Goal: Information Seeking & Learning: Check status

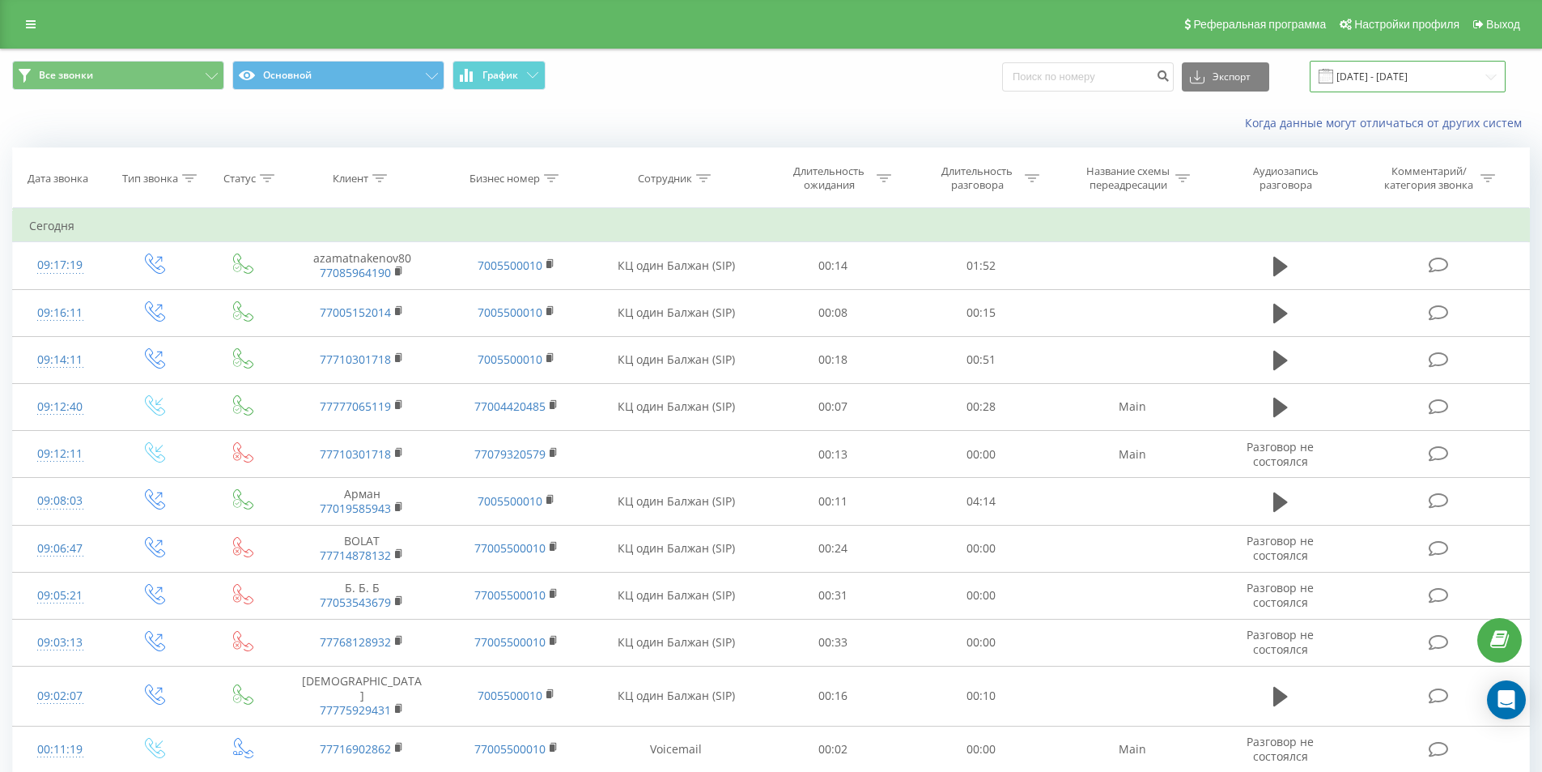
click at [1460, 76] on input "21.07.2025 - 21.08.2025" at bounding box center [1408, 77] width 196 height 32
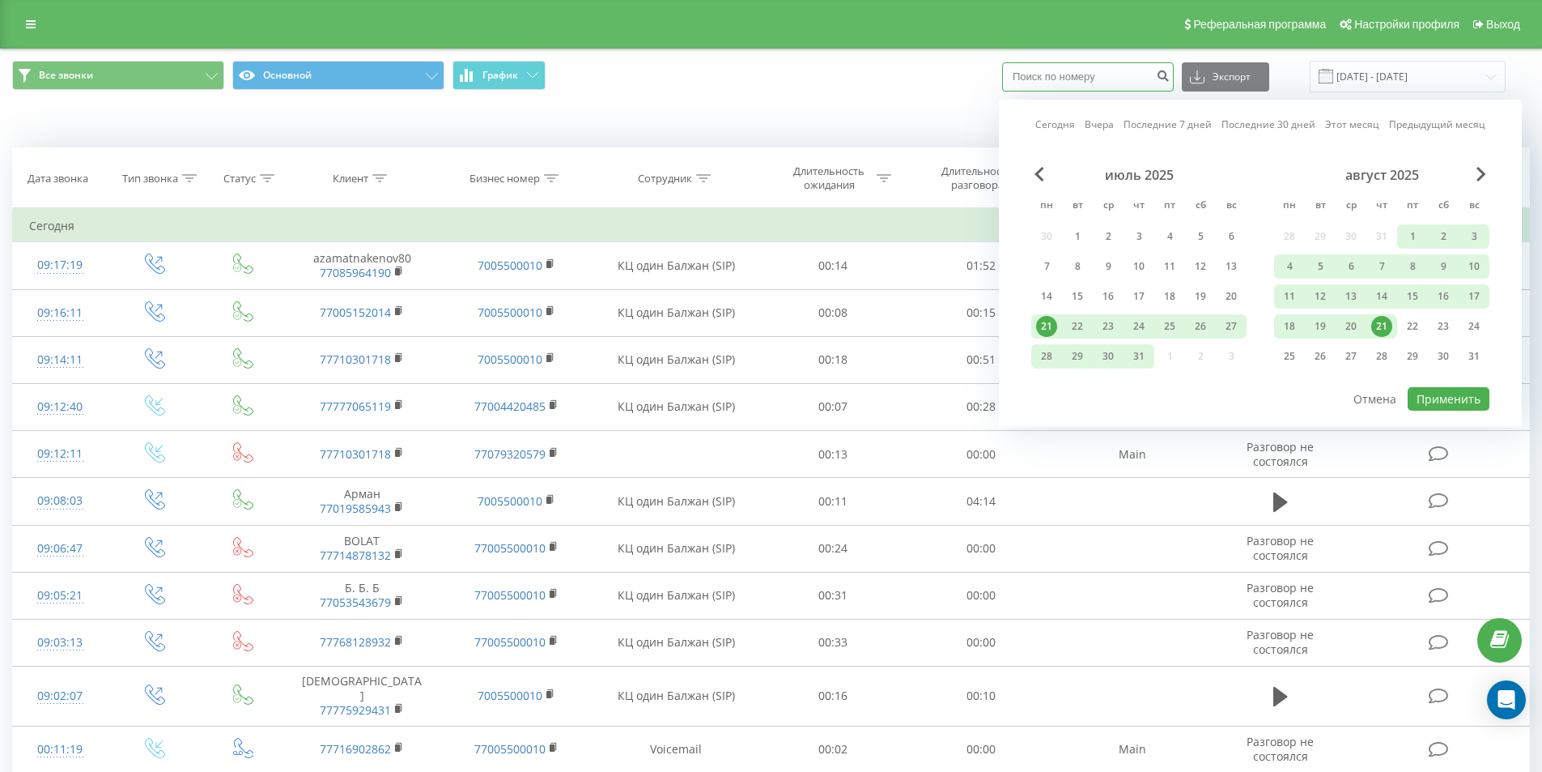
click at [1142, 70] on input at bounding box center [1088, 76] width 172 height 29
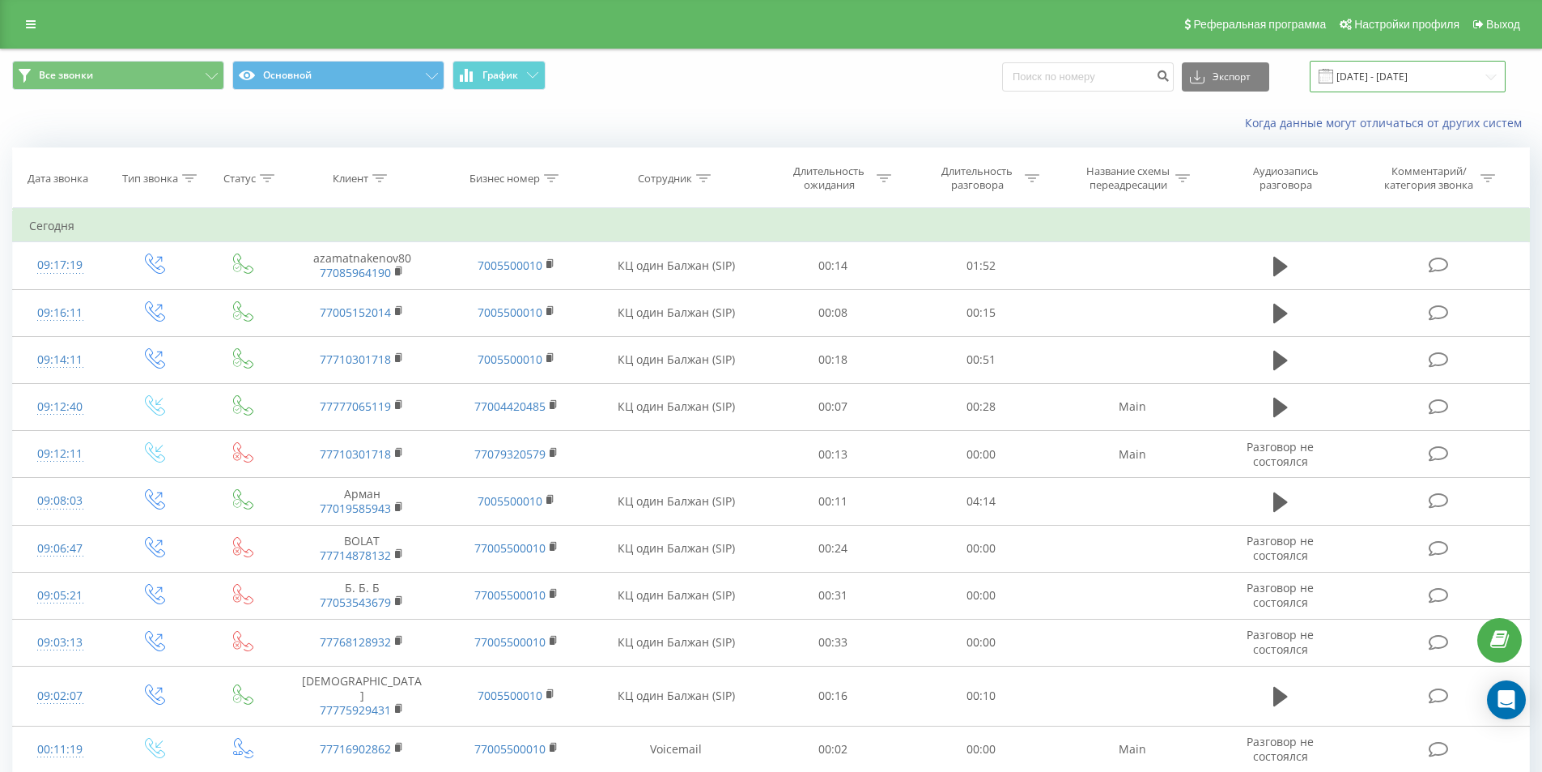
click at [1373, 70] on input "21.07.2025 - 21.08.2025" at bounding box center [1408, 77] width 196 height 32
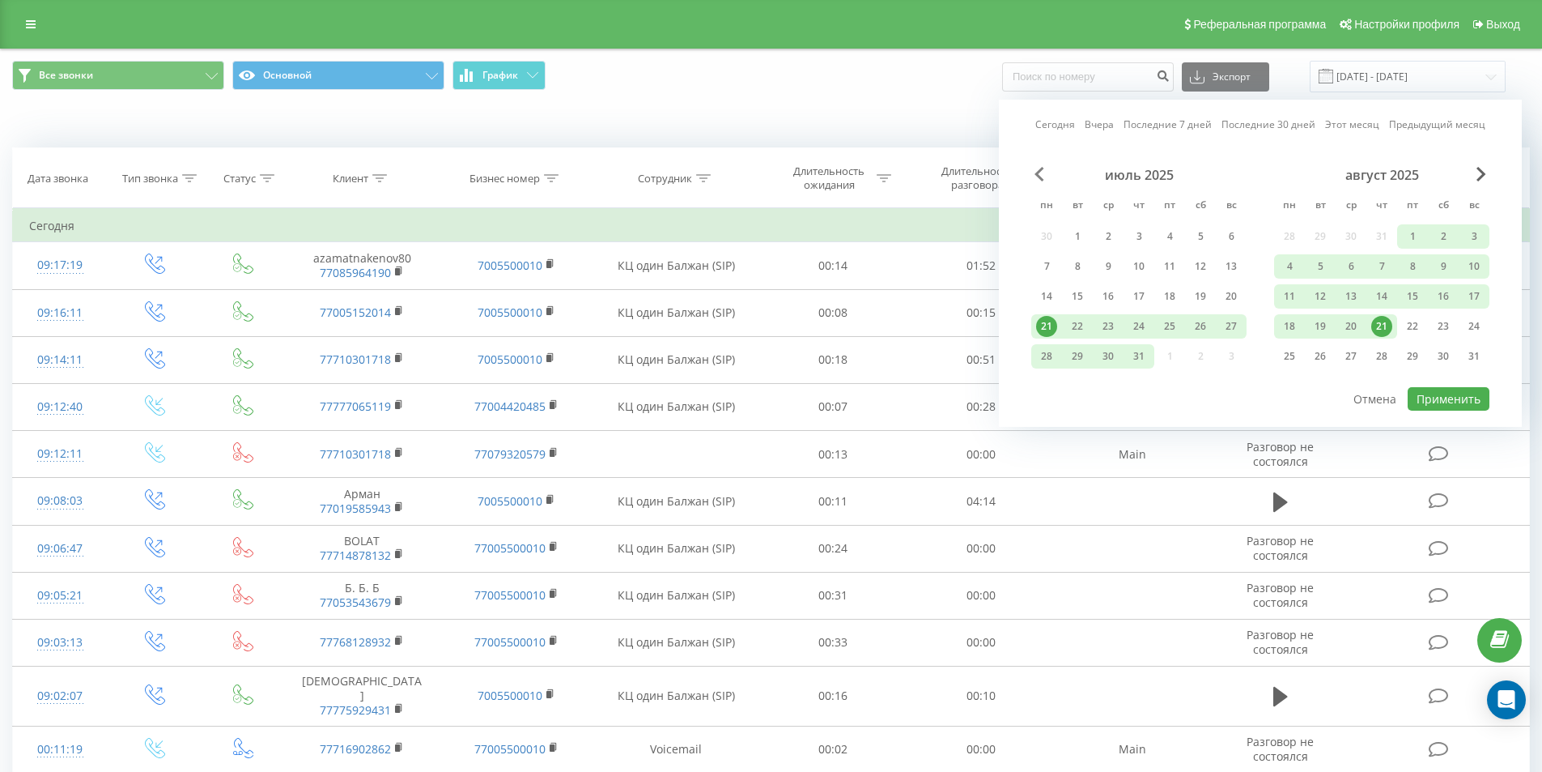
click at [1044, 177] on span "Previous Month" at bounding box center [1040, 174] width 10 height 15
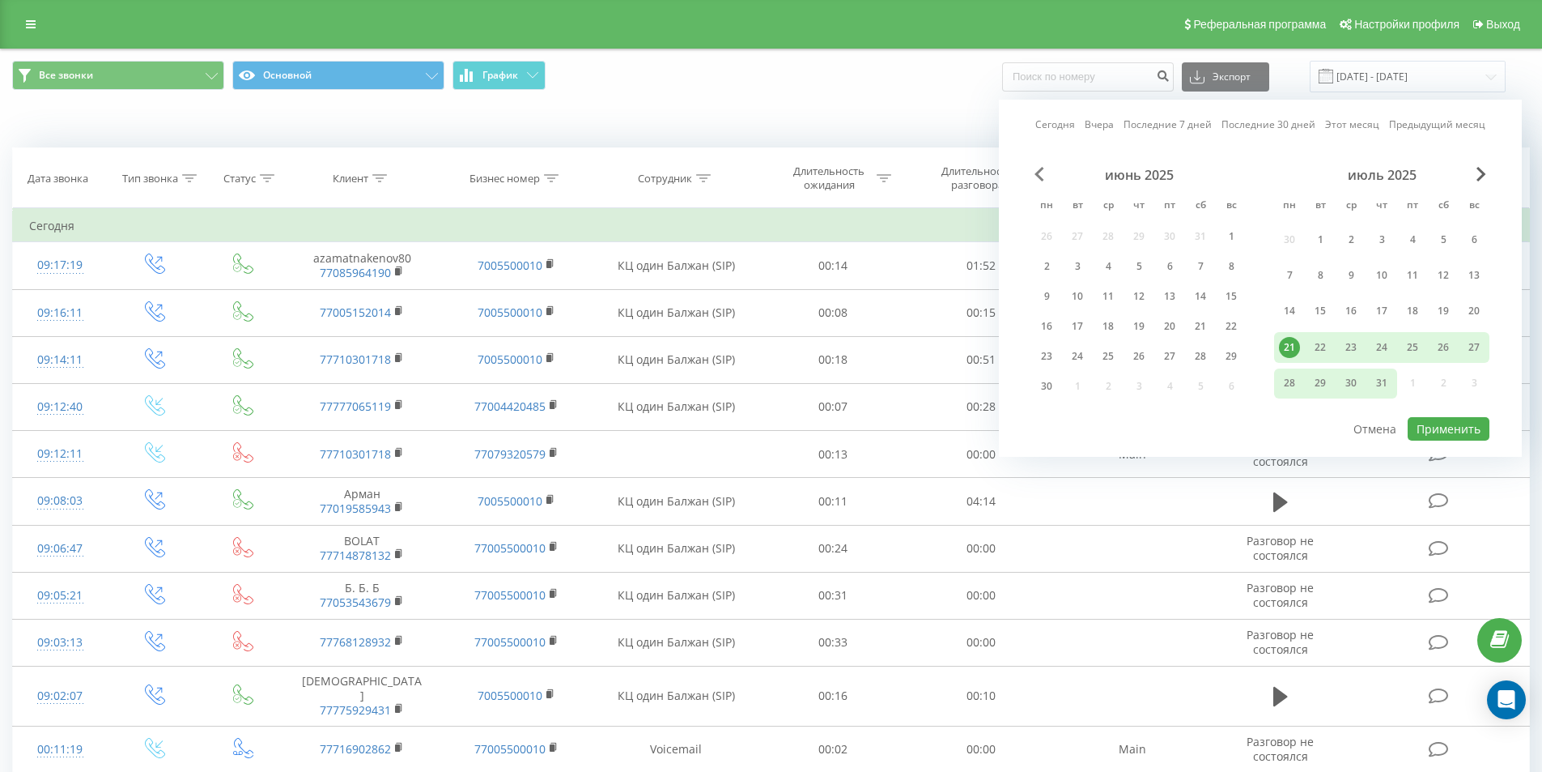
click at [1044, 177] on span "Previous Month" at bounding box center [1040, 174] width 10 height 15
click at [1140, 240] on div "1" at bounding box center [1139, 239] width 21 height 21
click at [1478, 175] on span "Next Month" at bounding box center [1482, 174] width 10 height 15
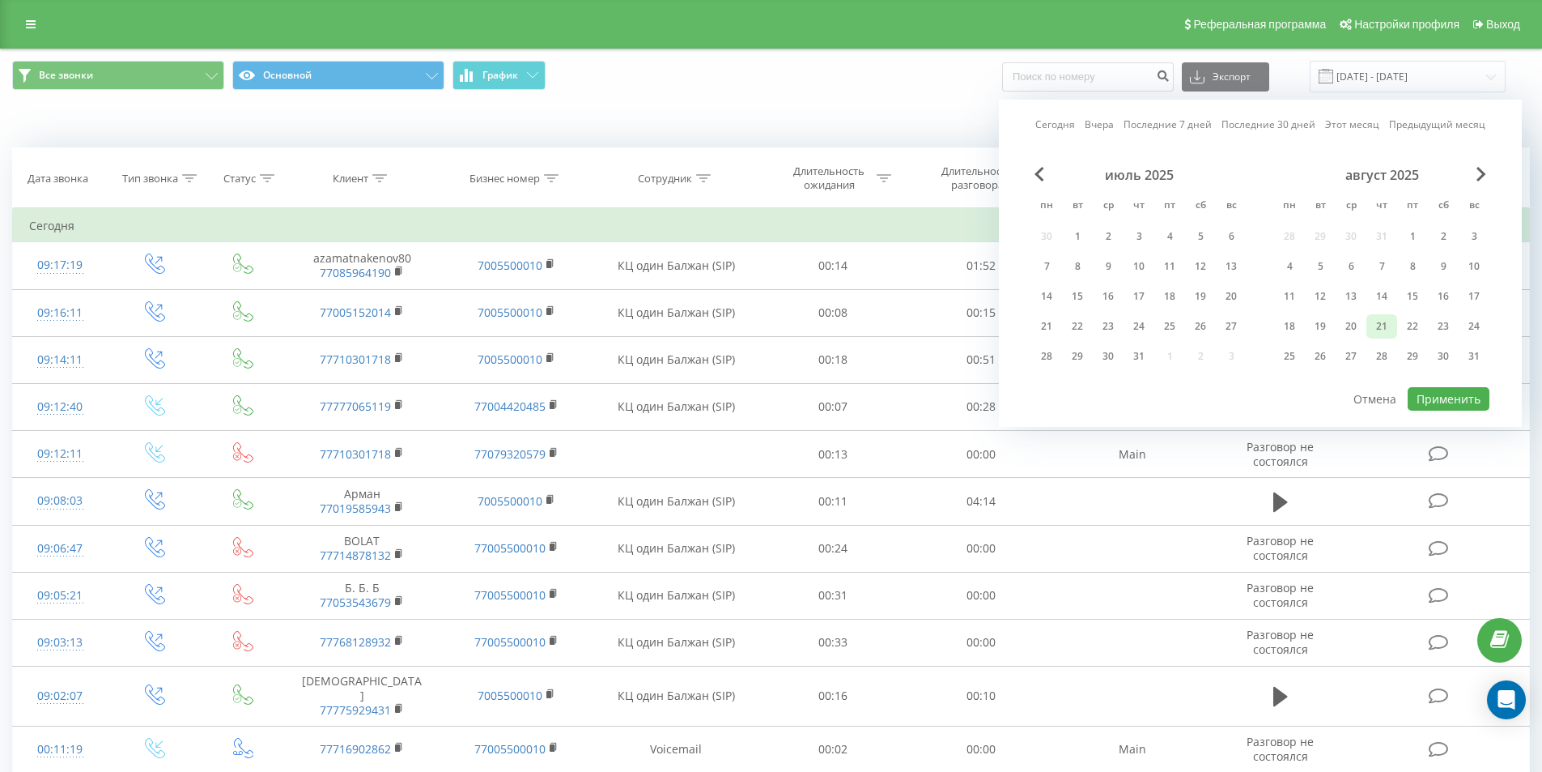
click at [1381, 330] on div "21" at bounding box center [1382, 326] width 21 height 21
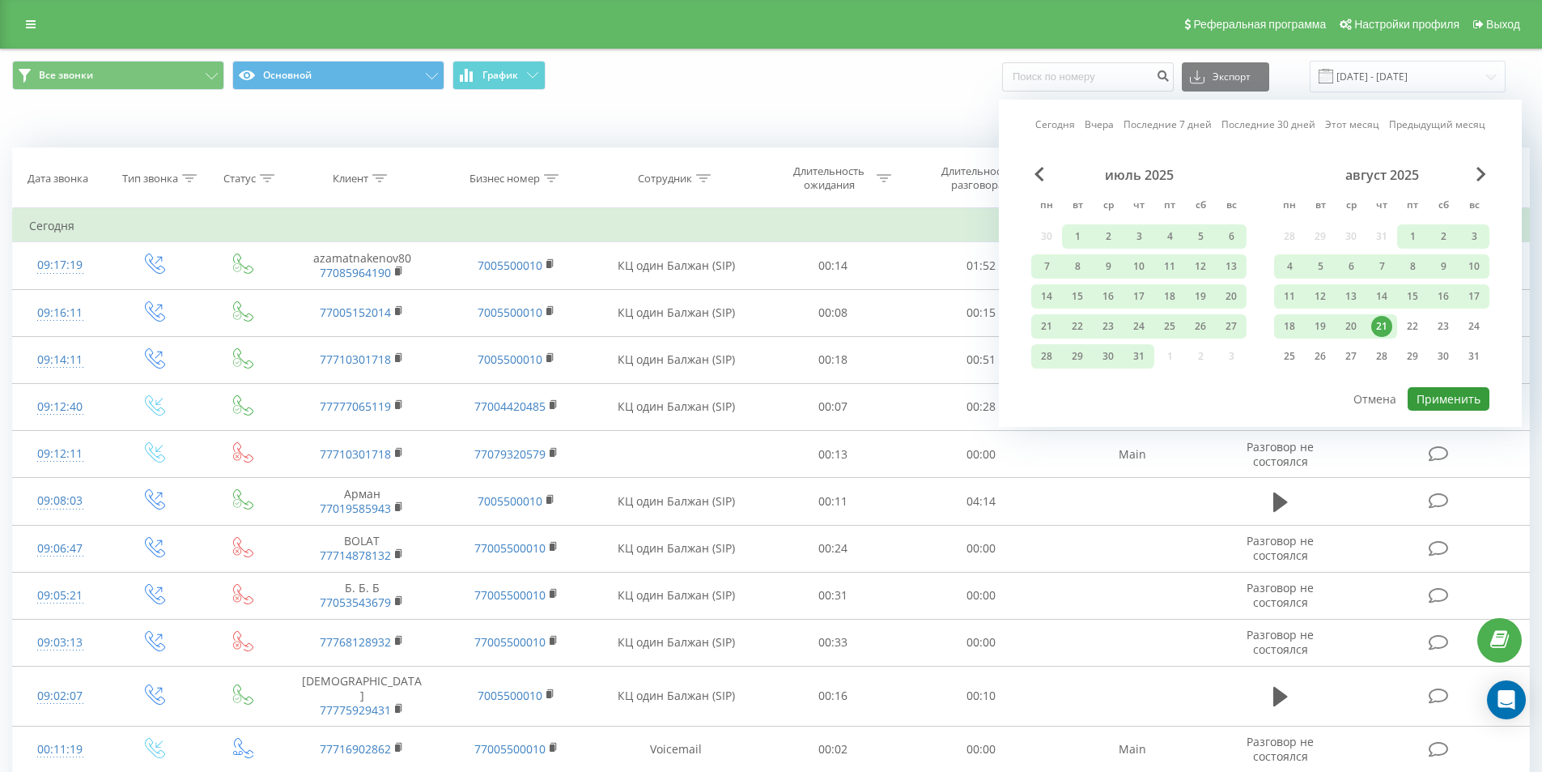
click at [1460, 405] on button "Применить" at bounding box center [1449, 398] width 82 height 23
type input "01.05.2025 - 21.08.2025"
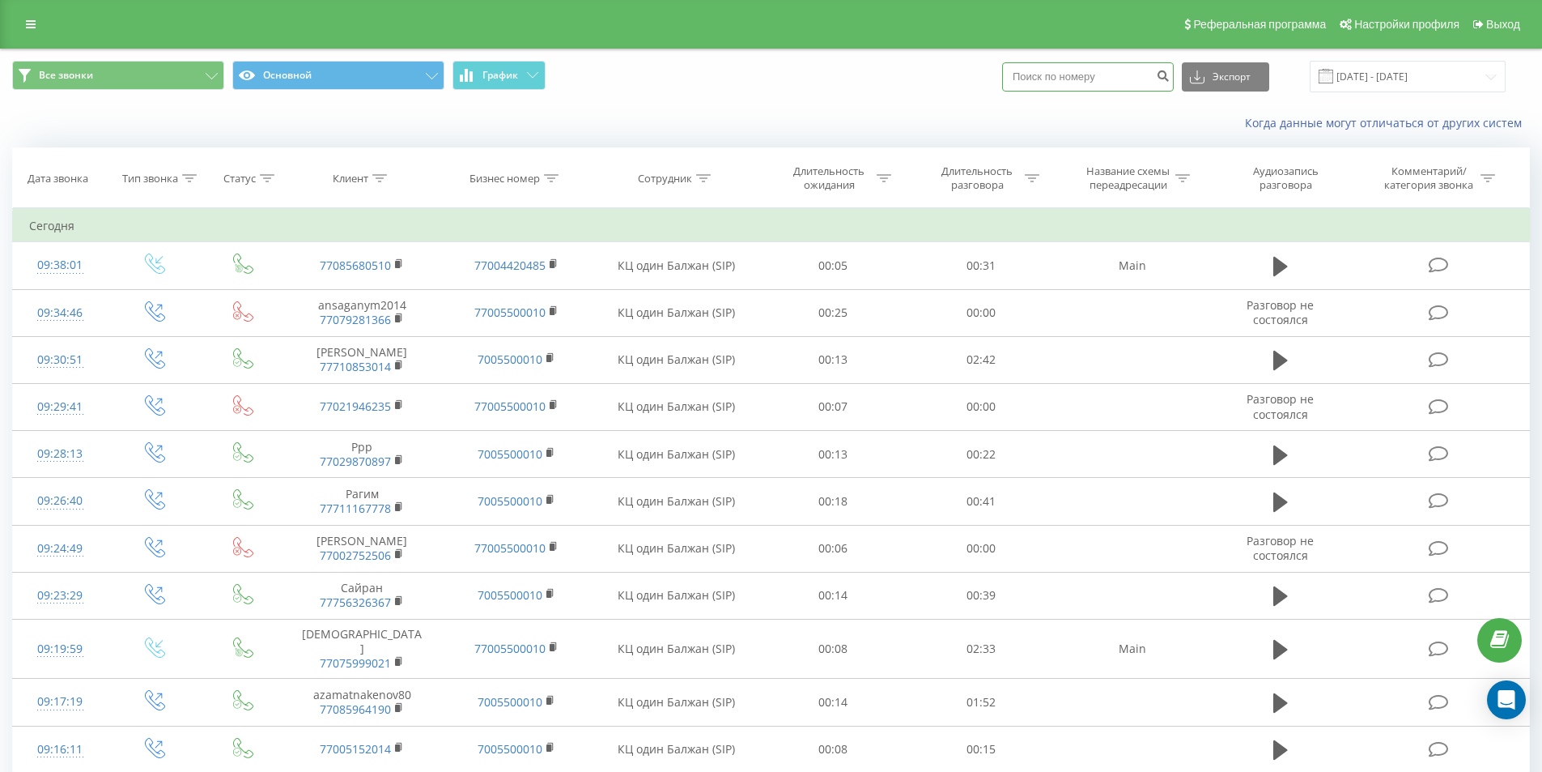
click at [1132, 83] on input at bounding box center [1088, 76] width 172 height 29
paste input "7 775 223 3267"
type input "77752233267"
click at [1174, 67] on button "submit" at bounding box center [1163, 76] width 22 height 29
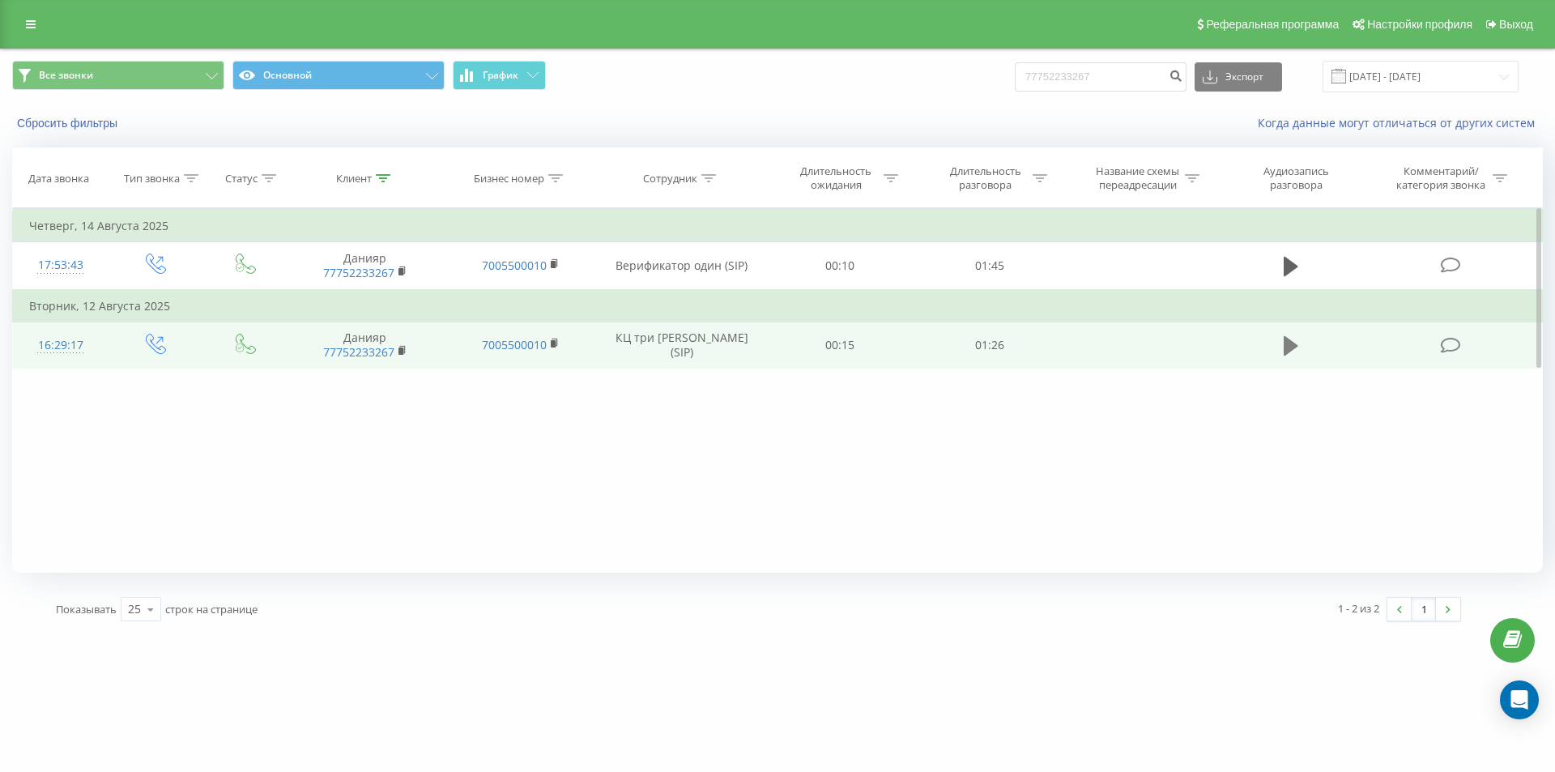
click at [1284, 350] on icon at bounding box center [1290, 345] width 15 height 19
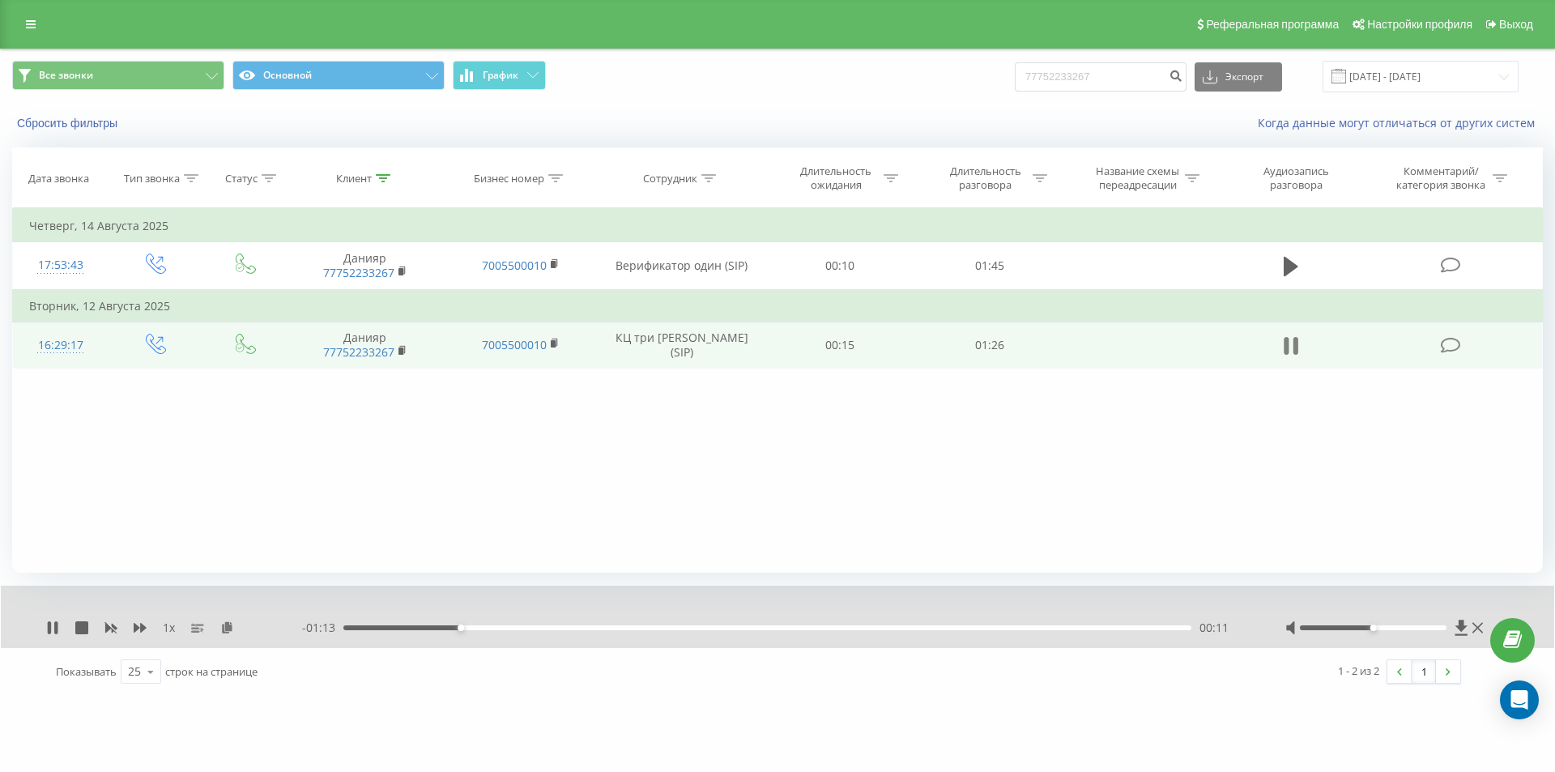
click at [1291, 350] on icon at bounding box center [1290, 345] width 15 height 23
click at [1055, 77] on input "77752233267" at bounding box center [1101, 76] width 172 height 29
paste input "72367834"
type input "77772367834"
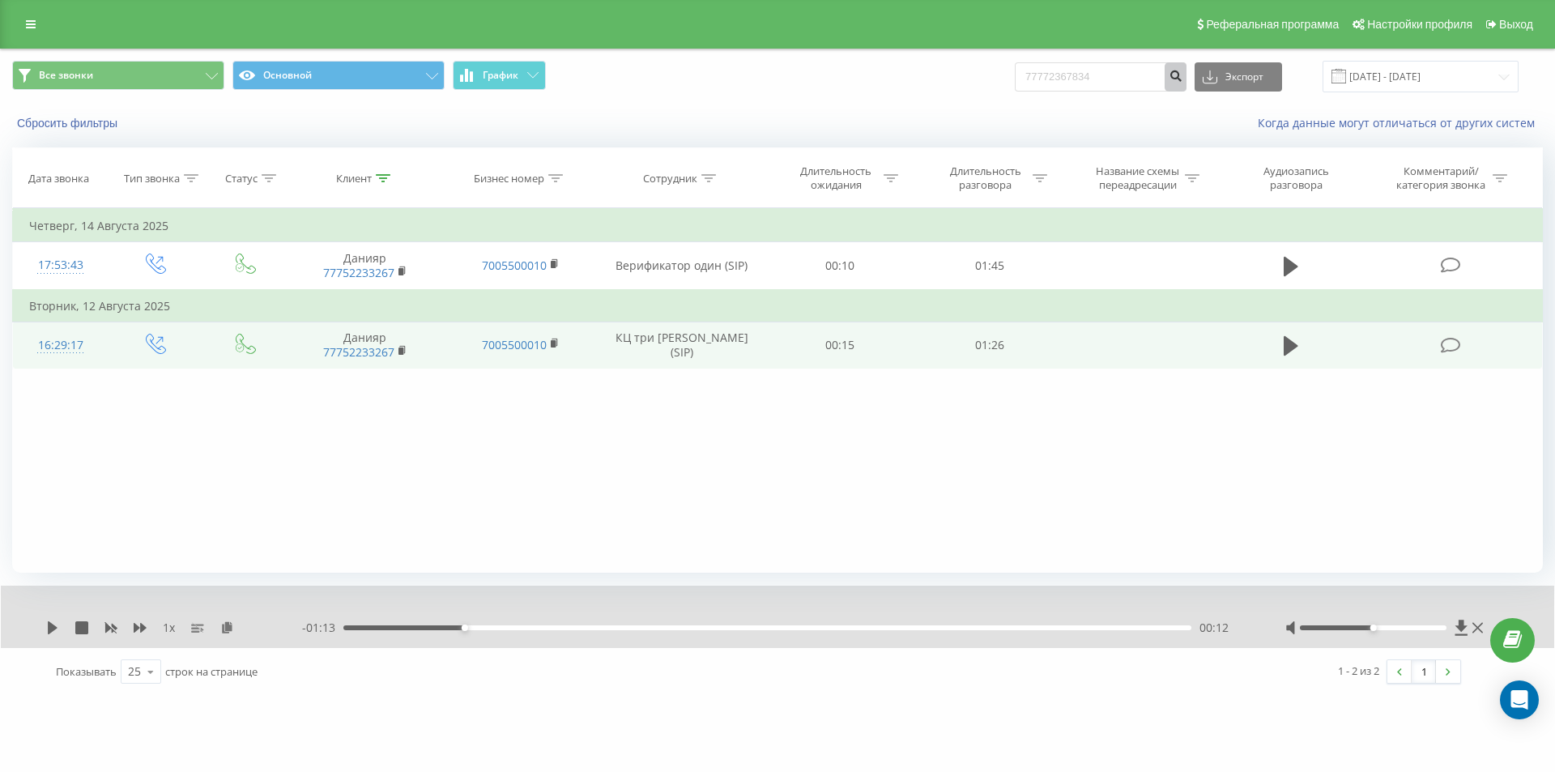
click at [1182, 79] on icon "submit" at bounding box center [1175, 74] width 14 height 10
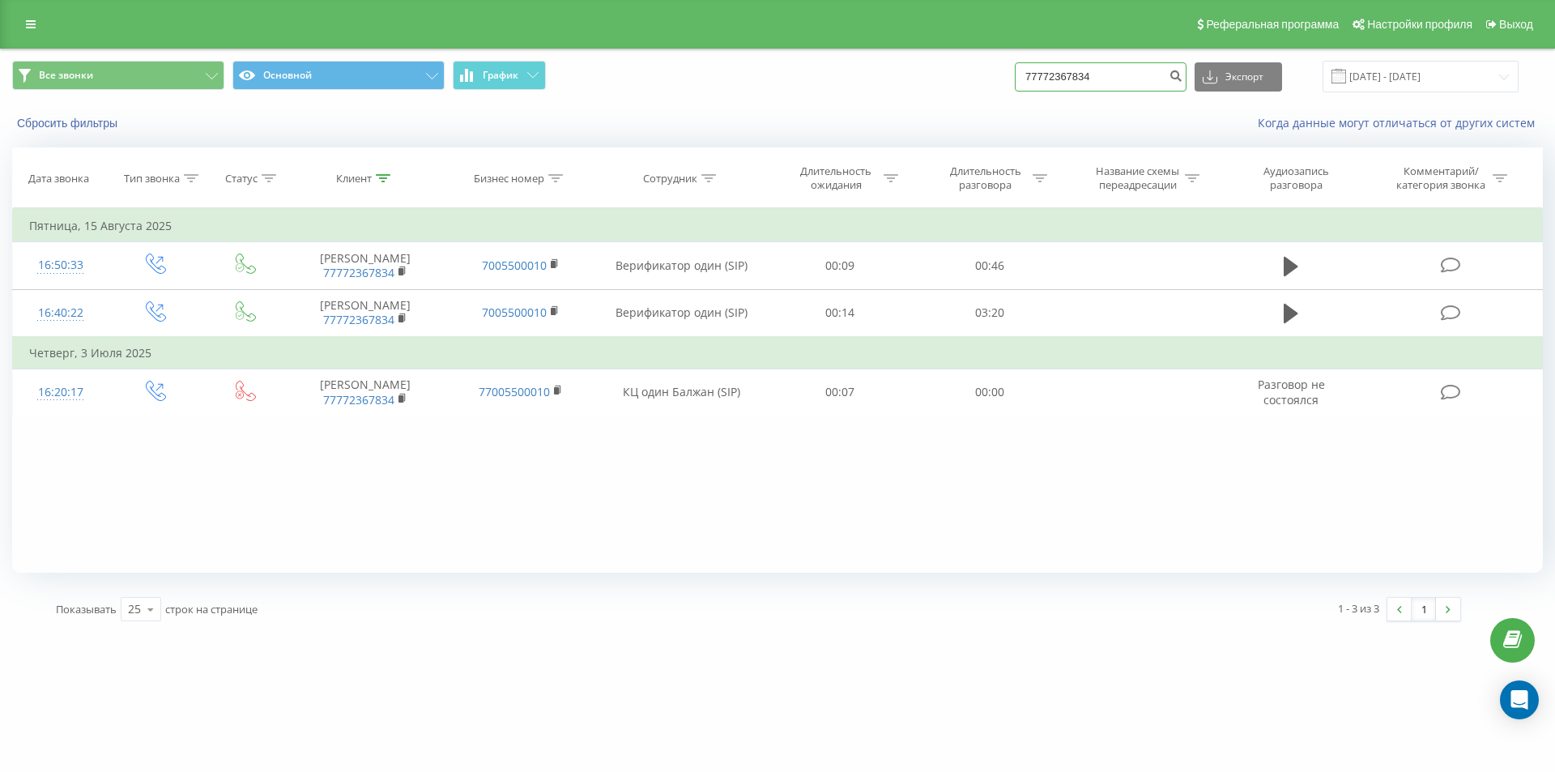
click at [1055, 77] on input "77772367834" at bounding box center [1101, 76] width 172 height 29
paste input "010860006"
type input "77010860006"
click at [1182, 79] on icon "submit" at bounding box center [1175, 74] width 14 height 10
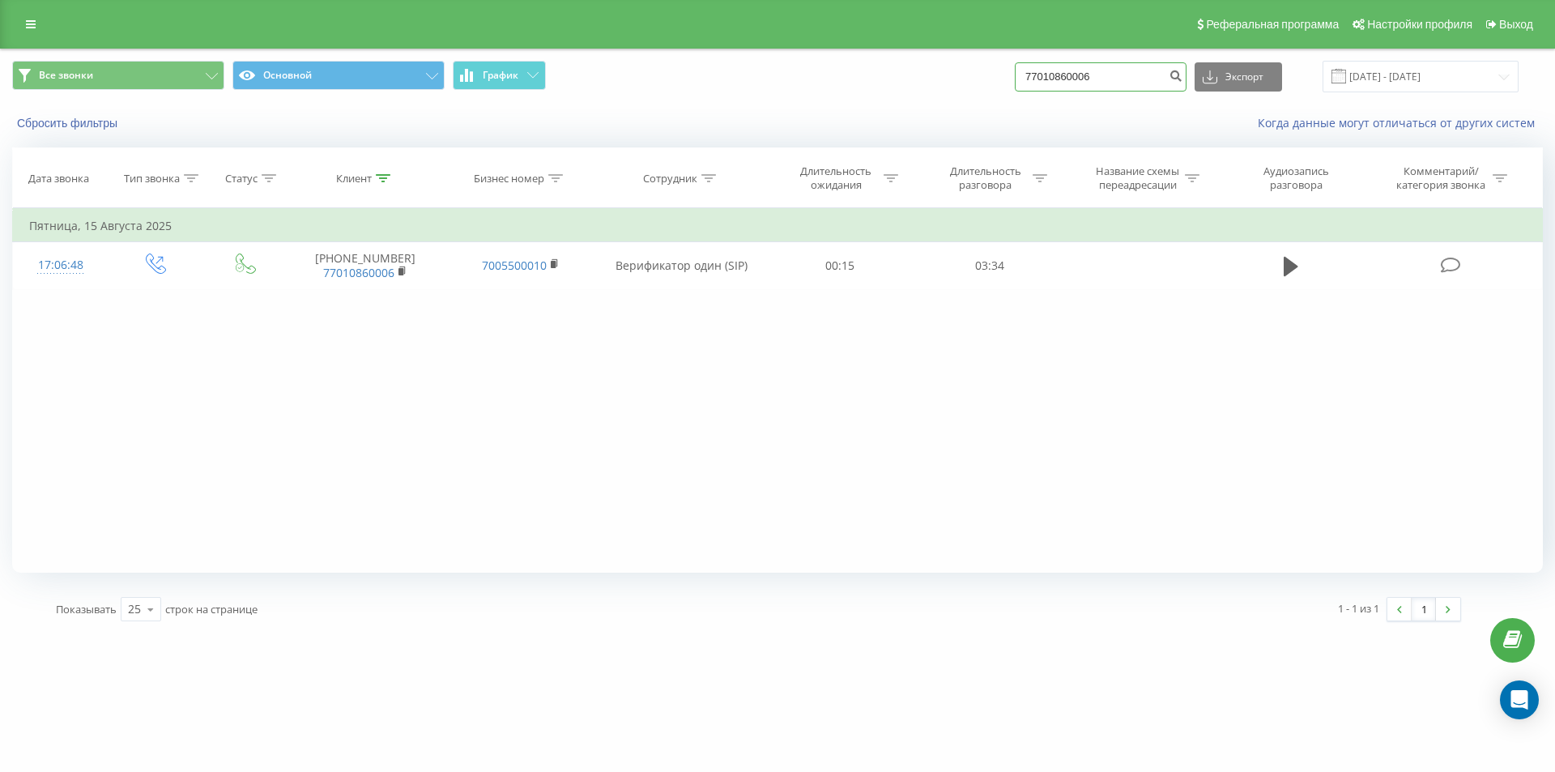
click at [1074, 83] on input "77010860006" at bounding box center [1101, 76] width 172 height 29
paste input "55710595"
type input "77055710595"
click at [1186, 79] on button "submit" at bounding box center [1175, 76] width 22 height 29
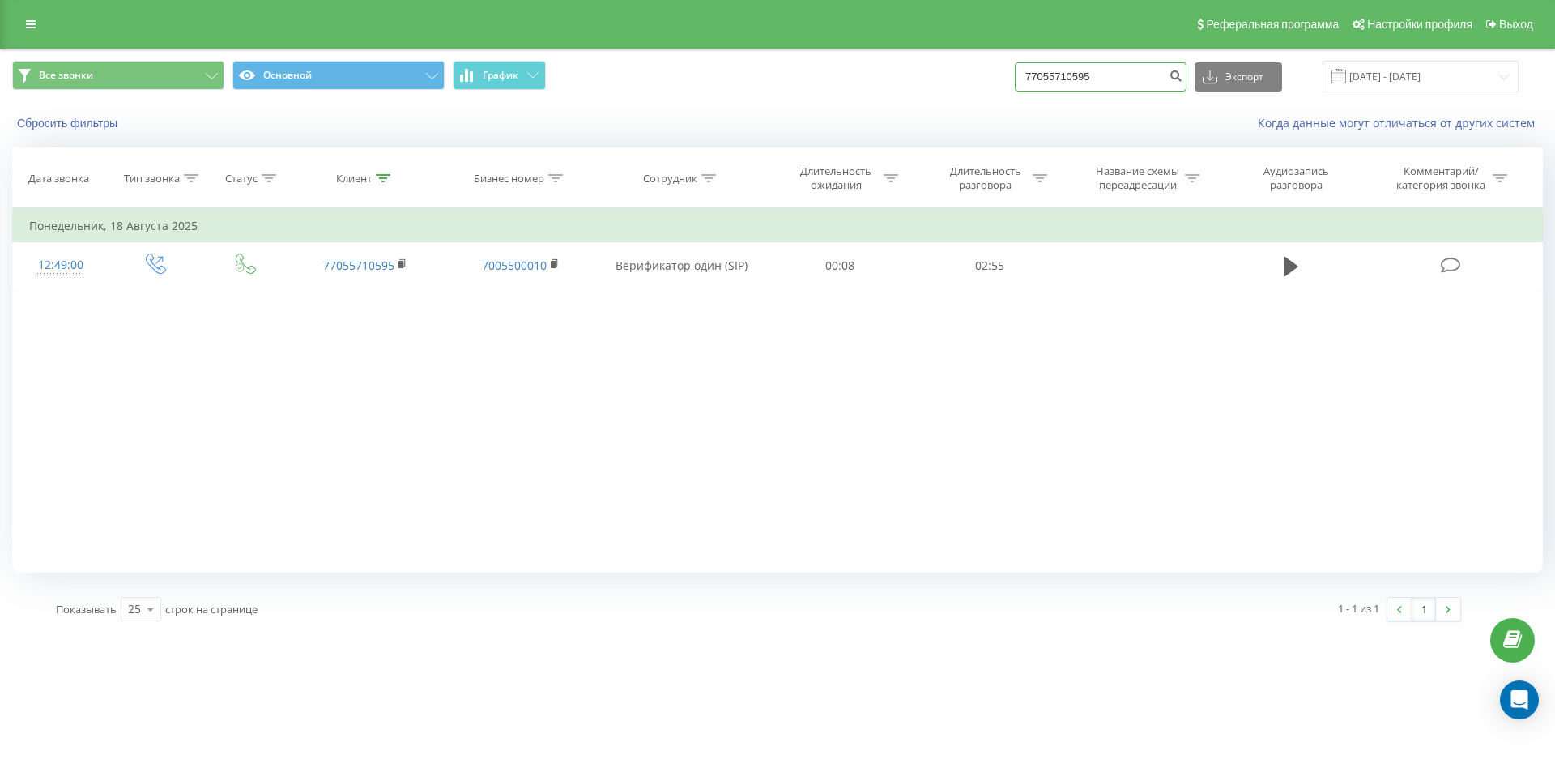
click at [1058, 83] on input "77055710595" at bounding box center [1101, 76] width 172 height 29
paste input "[PHONE_NUMBER]"
type input "77055710544"
click at [1181, 74] on button "submit" at bounding box center [1175, 76] width 22 height 29
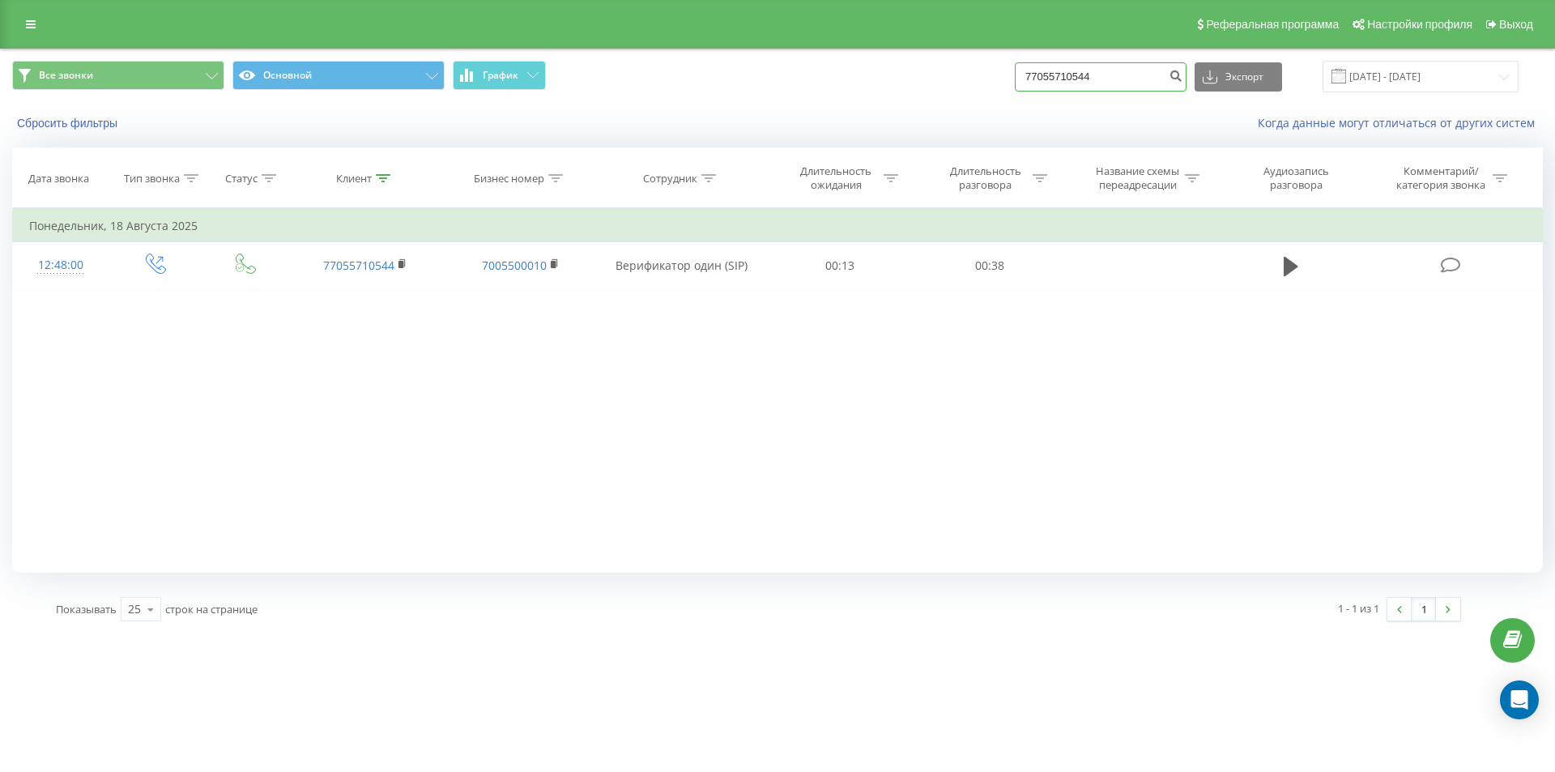
click at [1079, 82] on input "77055710544" at bounding box center [1101, 76] width 172 height 29
paste input "[PHONE_NUMBER]"
type input "77757686319"
click at [1182, 79] on icon "submit" at bounding box center [1175, 74] width 14 height 10
